Goal: Complete application form: Complete application form

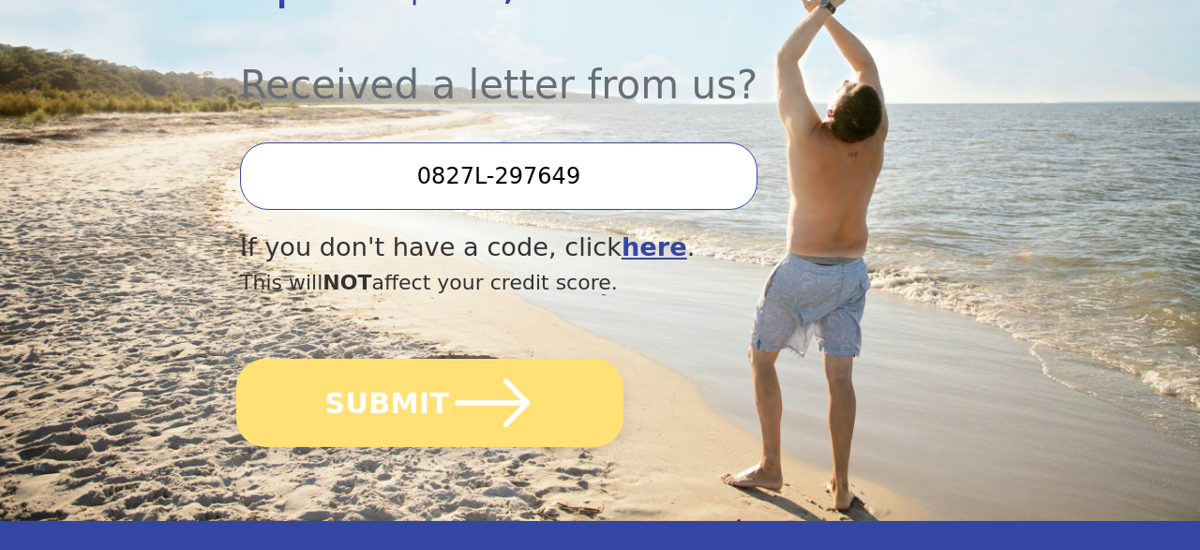
scroll to position [791, 0]
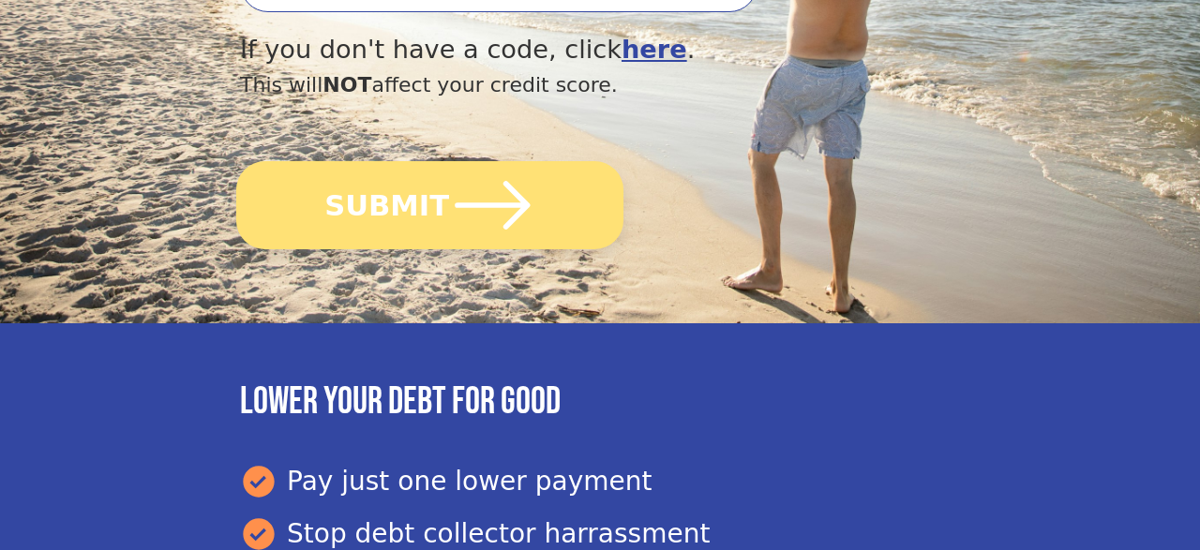
click at [411, 161] on button "SUBMIT" at bounding box center [429, 205] width 387 height 88
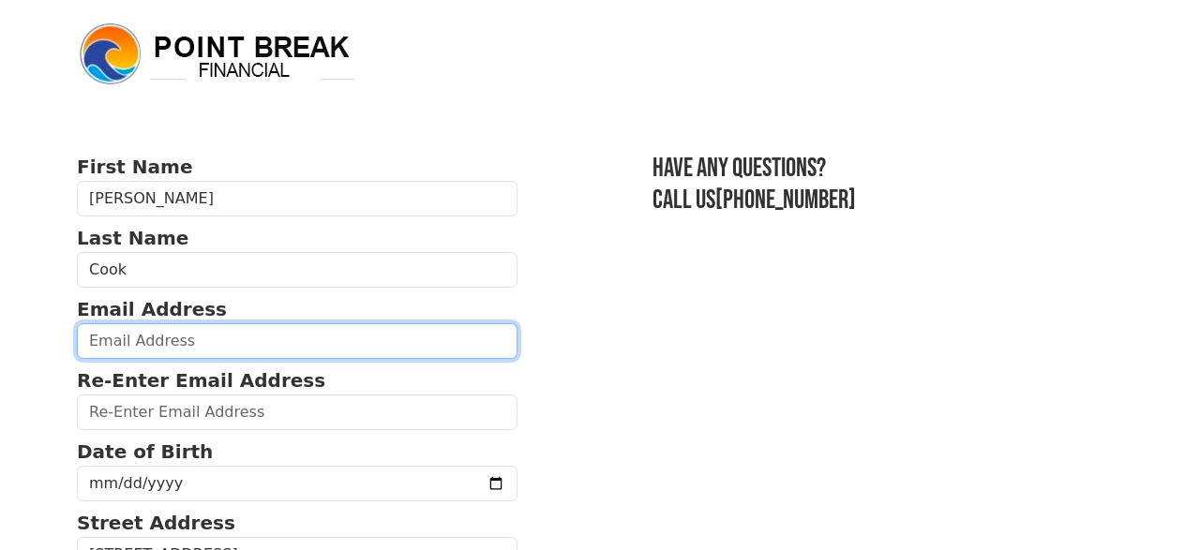
click at [114, 343] on input "email" at bounding box center [297, 341] width 441 height 36
type input "w"
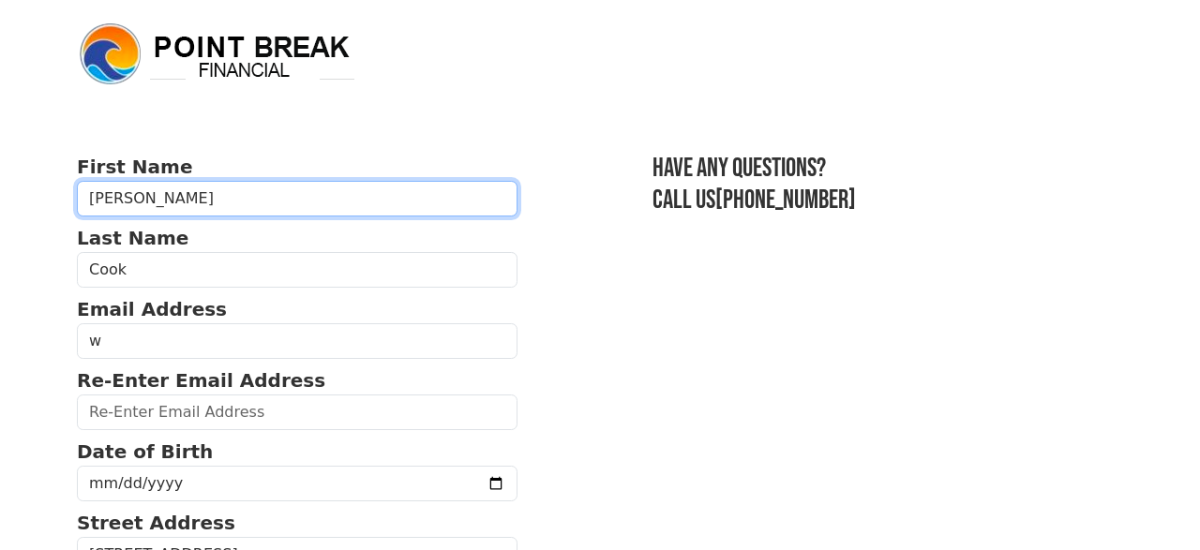
type input "[PERSON_NAME]"
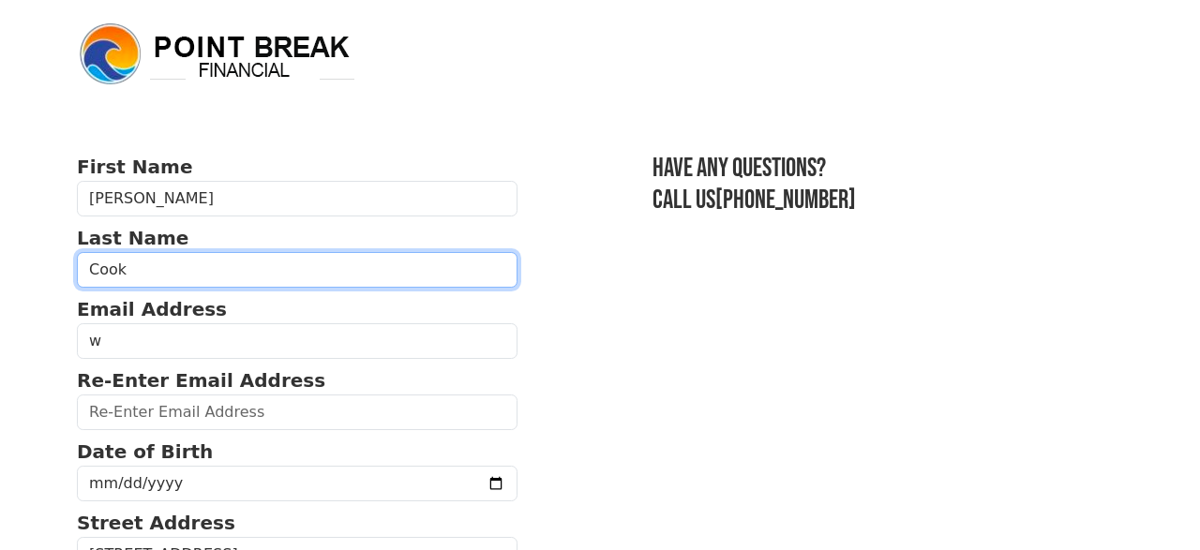
type input "[PERSON_NAME]"
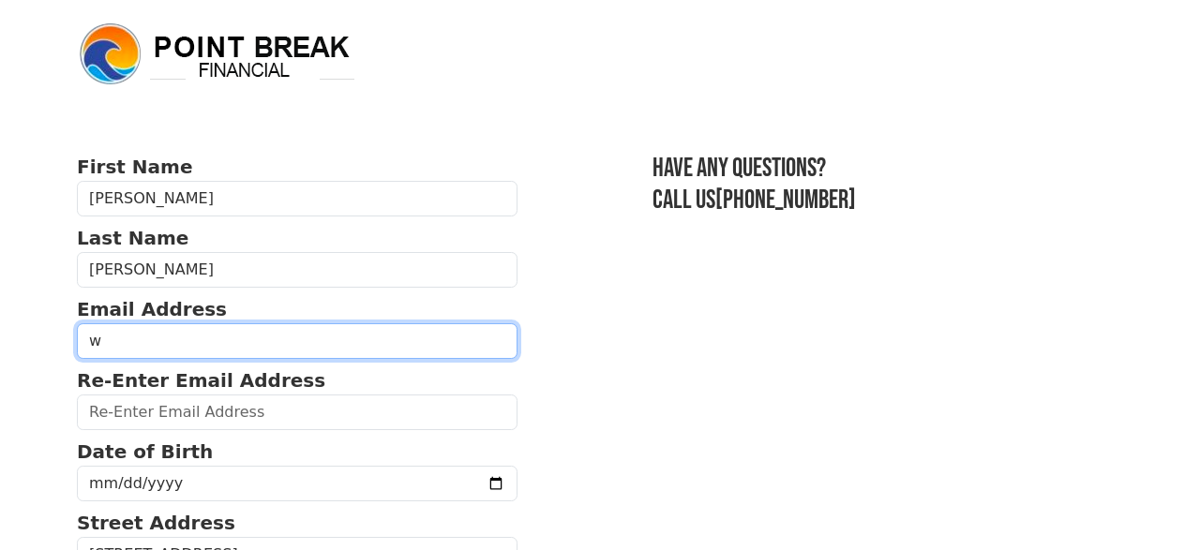
type input "wingflyer55@gmail.com"
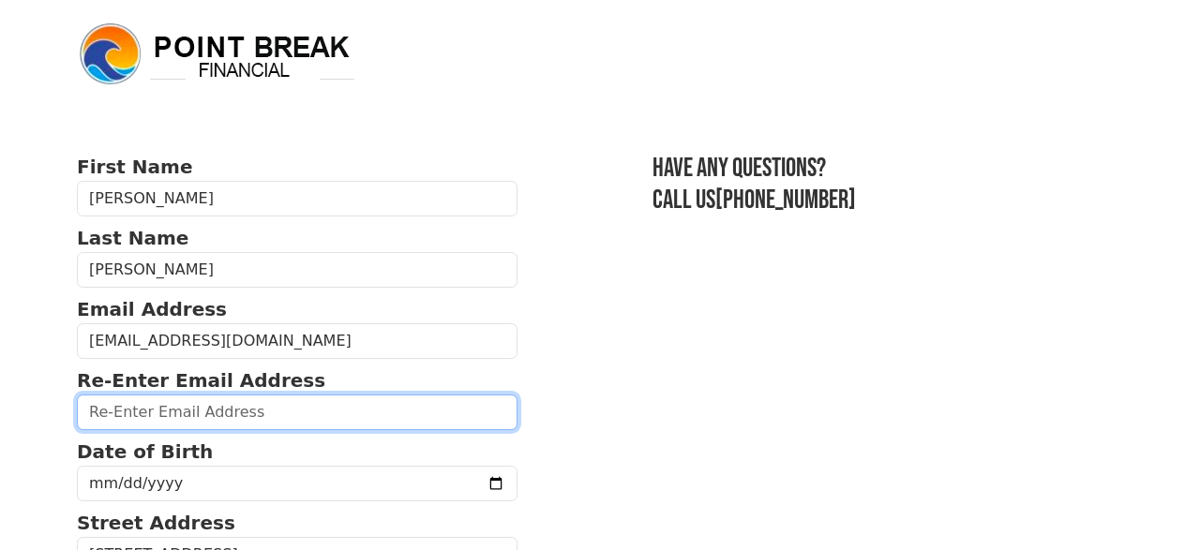
type input "wingflyer55@gmail.com"
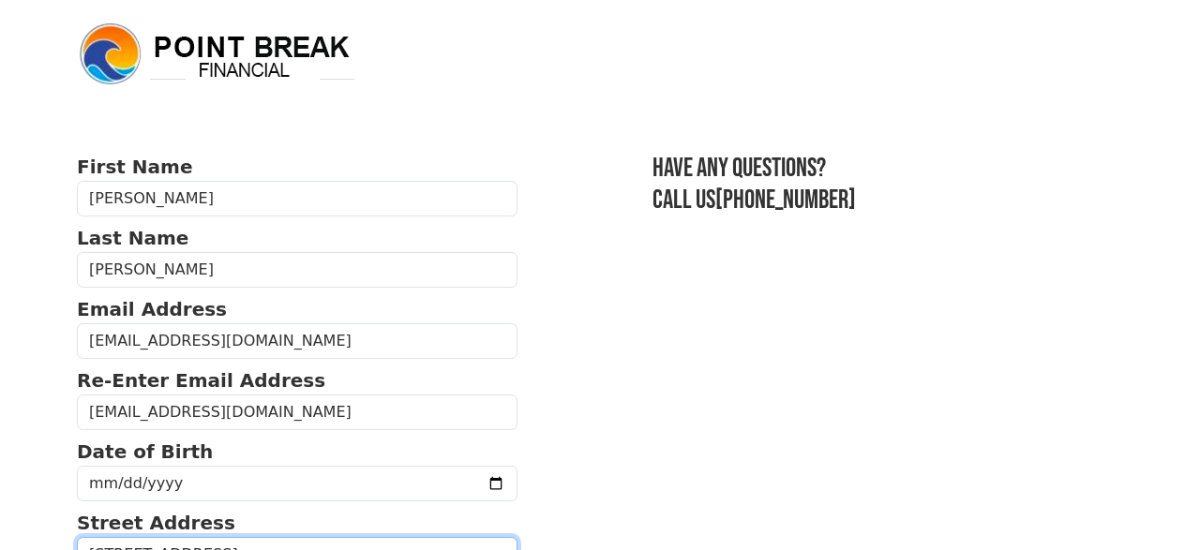
type input "417 N E Canyon Lane"
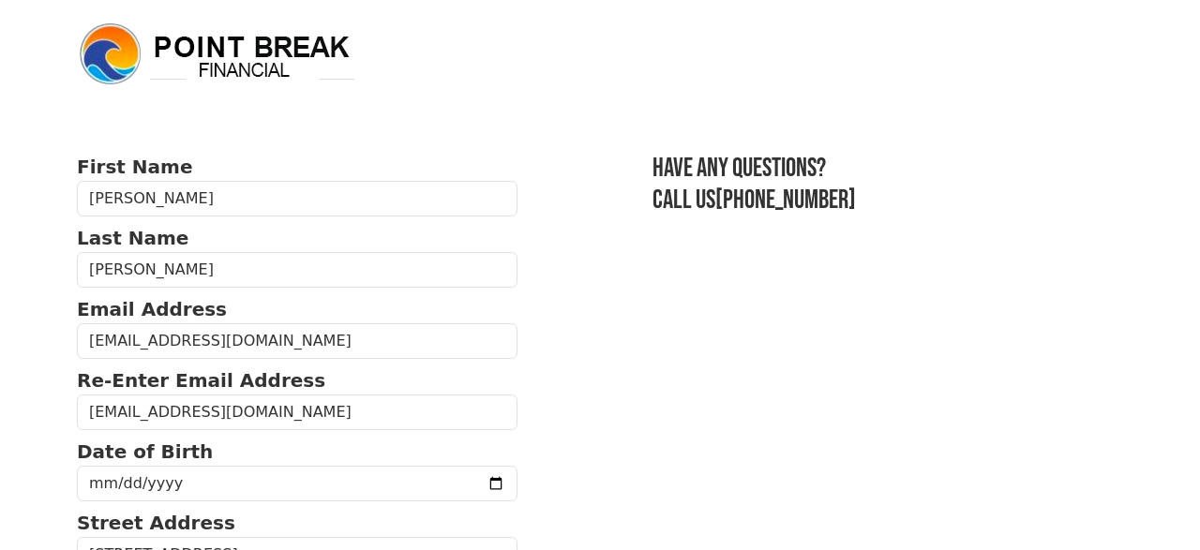
type input "97132"
type input "(503) 807-0240"
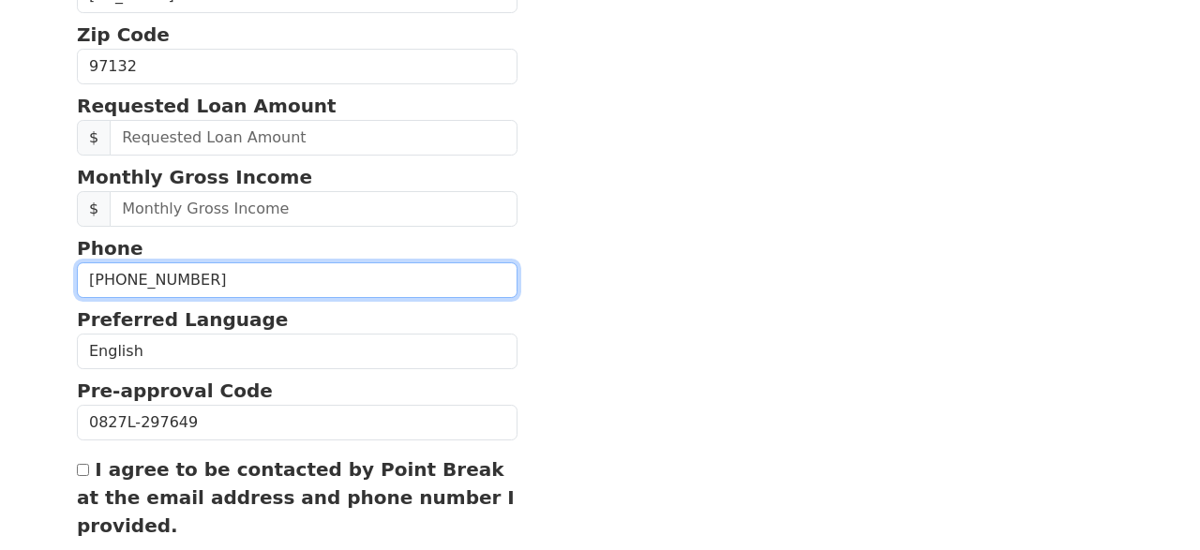
drag, startPoint x: 198, startPoint y: 277, endPoint x: 68, endPoint y: 306, distance: 132.4
click at [77, 298] on input "(503) 807-0240" at bounding box center [297, 280] width 441 height 36
type input "(971) 771-7000"
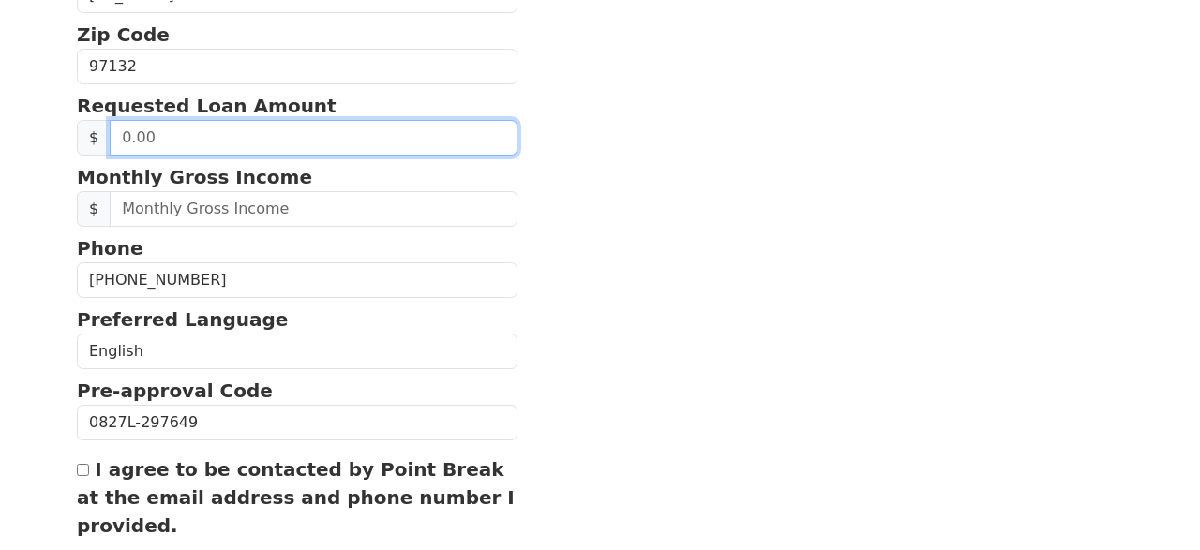
click at [114, 134] on input "text" at bounding box center [314, 138] width 408 height 36
type input "20,000.00"
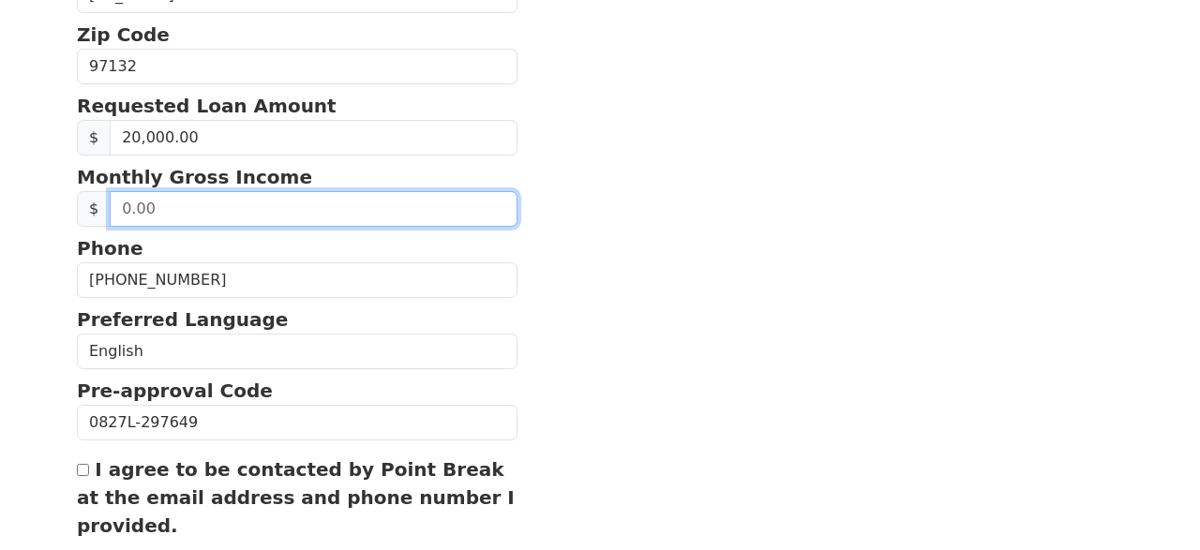
click at [154, 205] on input "text" at bounding box center [314, 209] width 408 height 36
click at [142, 201] on input "text" at bounding box center [314, 209] width 408 height 36
click at [121, 207] on input "text" at bounding box center [314, 209] width 408 height 36
click at [151, 205] on input "text" at bounding box center [314, 209] width 408 height 36
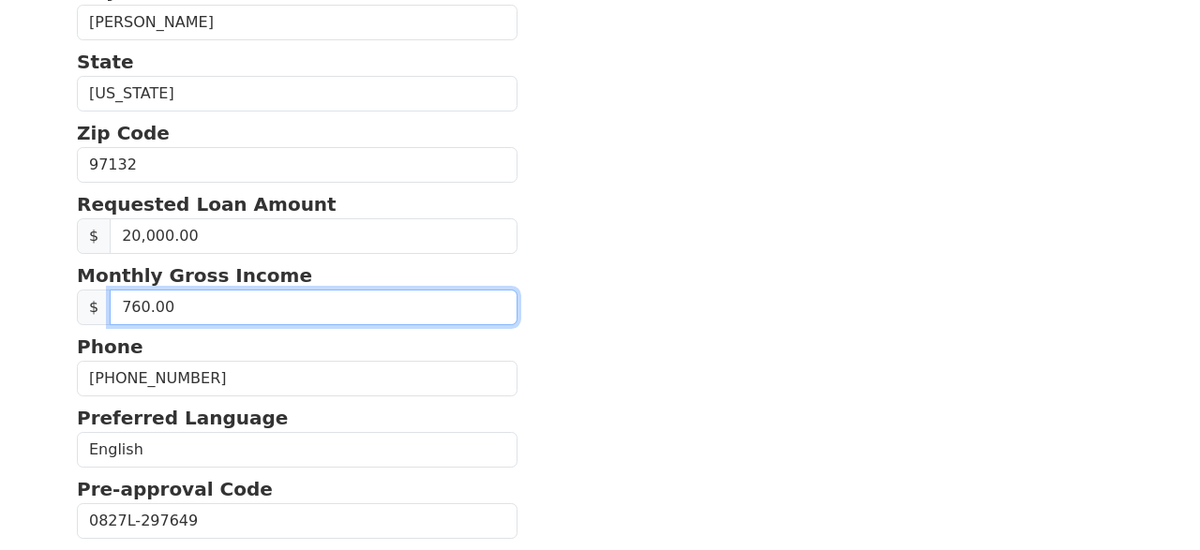
type input "7,600.00"
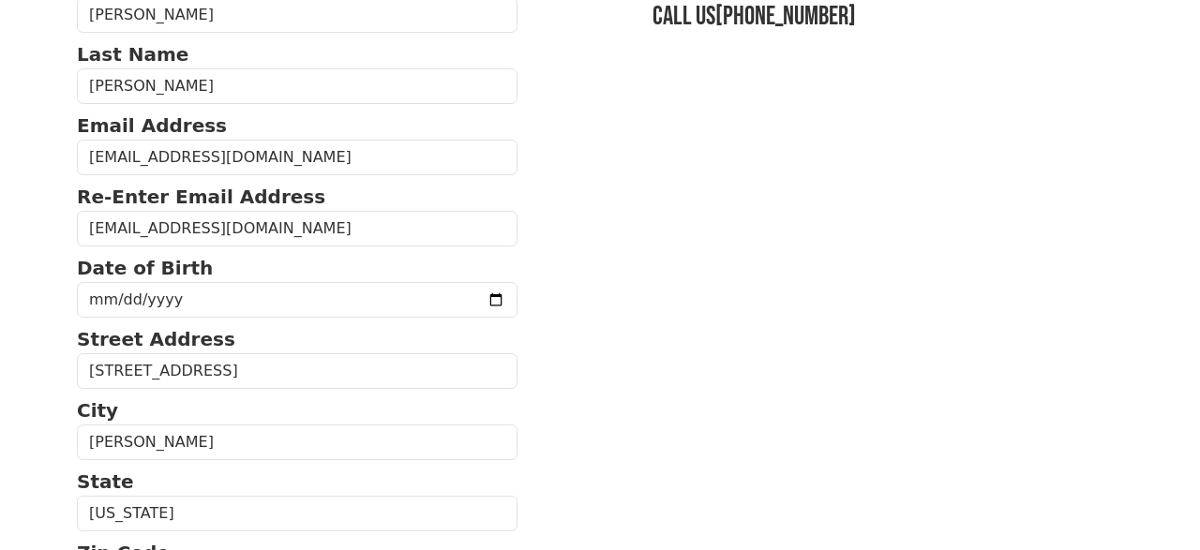
scroll to position [85, 0]
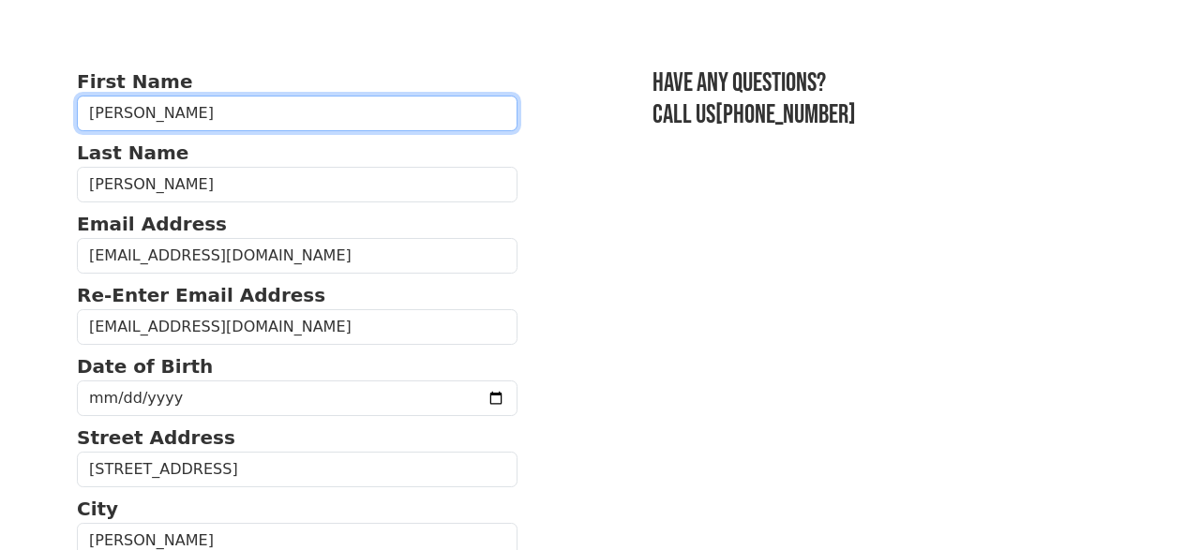
drag, startPoint x: 155, startPoint y: 111, endPoint x: 0, endPoint y: 96, distance: 155.4
click at [77, 96] on input "Rebecca" at bounding box center [297, 114] width 441 height 36
type input "Stephen"
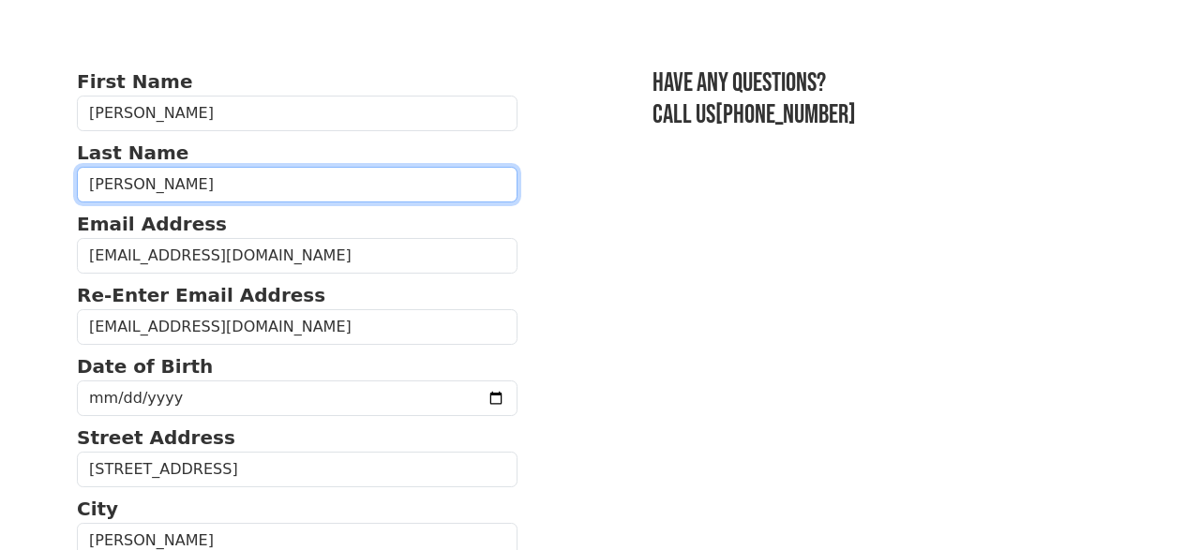
type input "Cook"
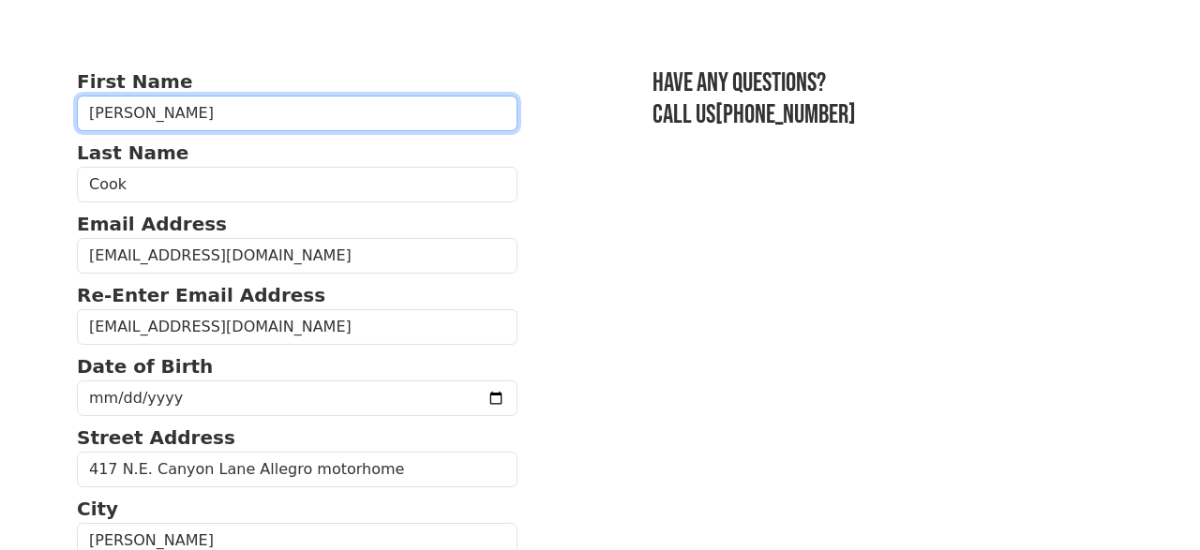
scroll to position [184, 0]
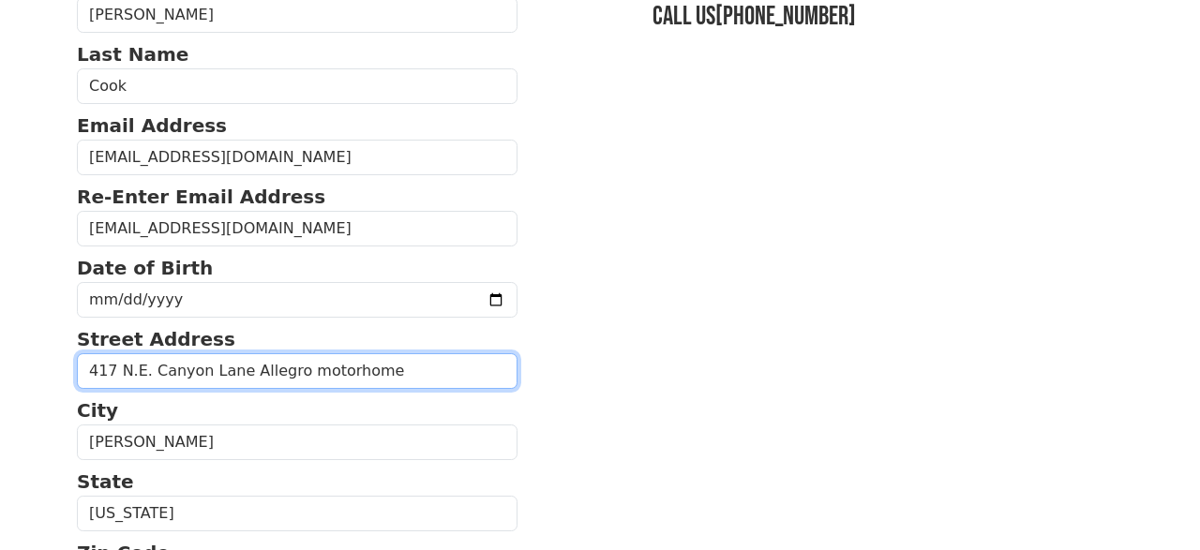
drag, startPoint x: 369, startPoint y: 371, endPoint x: 237, endPoint y: 371, distance: 132.2
click at [237, 371] on input "417 N.E. Canyon Lane Allegro motorhome" at bounding box center [297, 371] width 441 height 36
type input "417 N.E. Canyon Lane"
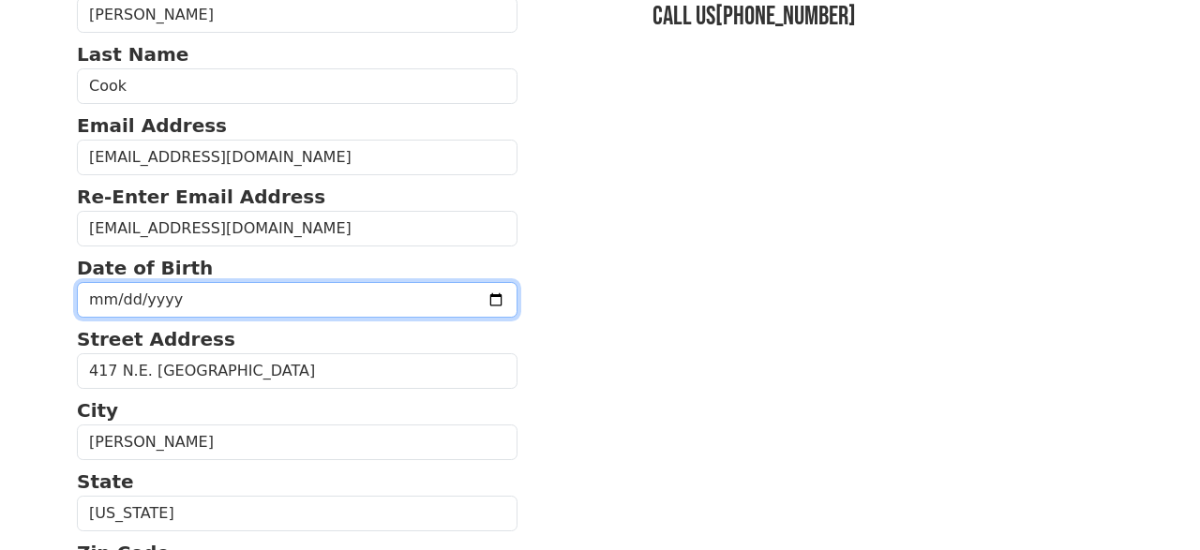
click at [99, 294] on input "date" at bounding box center [297, 300] width 441 height 36
type input "1956-09-13"
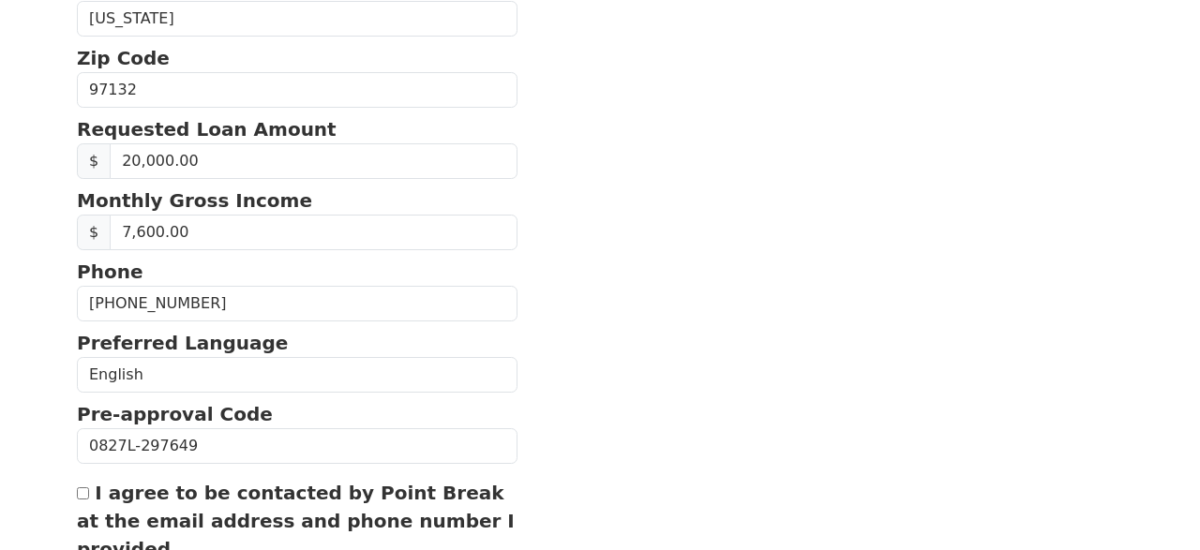
scroll to position [877, 0]
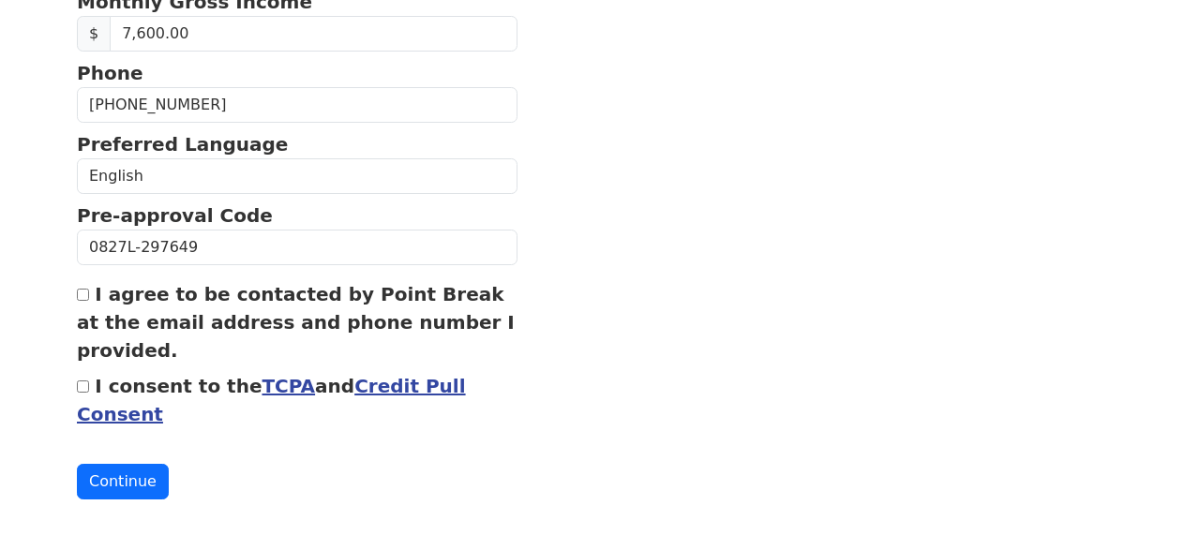
click at [84, 289] on input "I agree to be contacted by Point Break at the email address and phone number I …" at bounding box center [83, 295] width 12 height 12
checkbox input "true"
click at [87, 386] on input "I consent to the TCPA and Credit Pull Consent" at bounding box center [83, 387] width 12 height 12
checkbox input "true"
click at [132, 478] on button "Continue" at bounding box center [123, 482] width 92 height 36
